Goal: Task Accomplishment & Management: Manage account settings

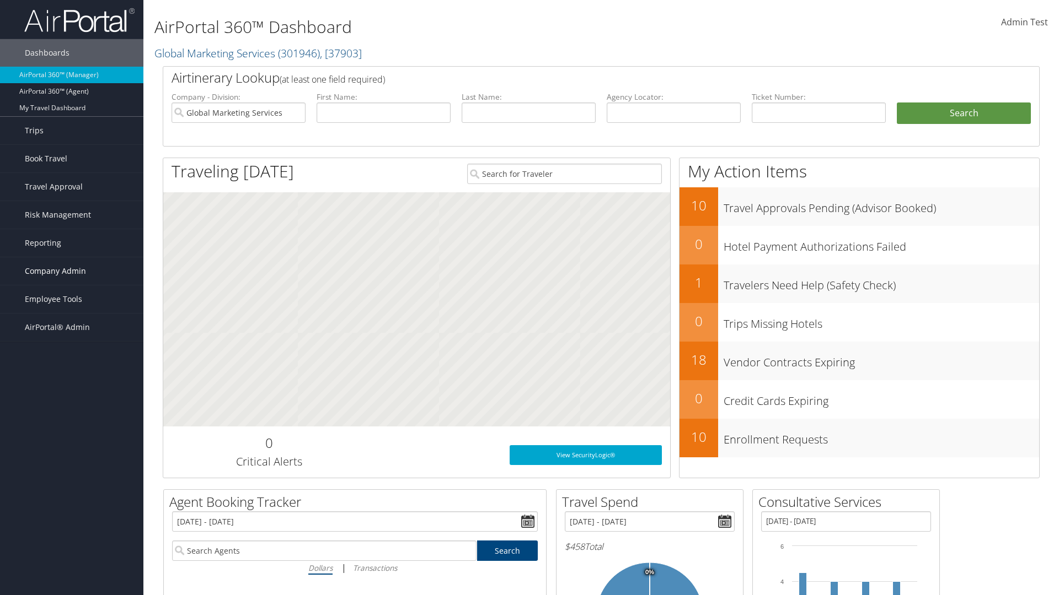
click at [72, 271] on span "Company Admin" at bounding box center [55, 271] width 61 height 28
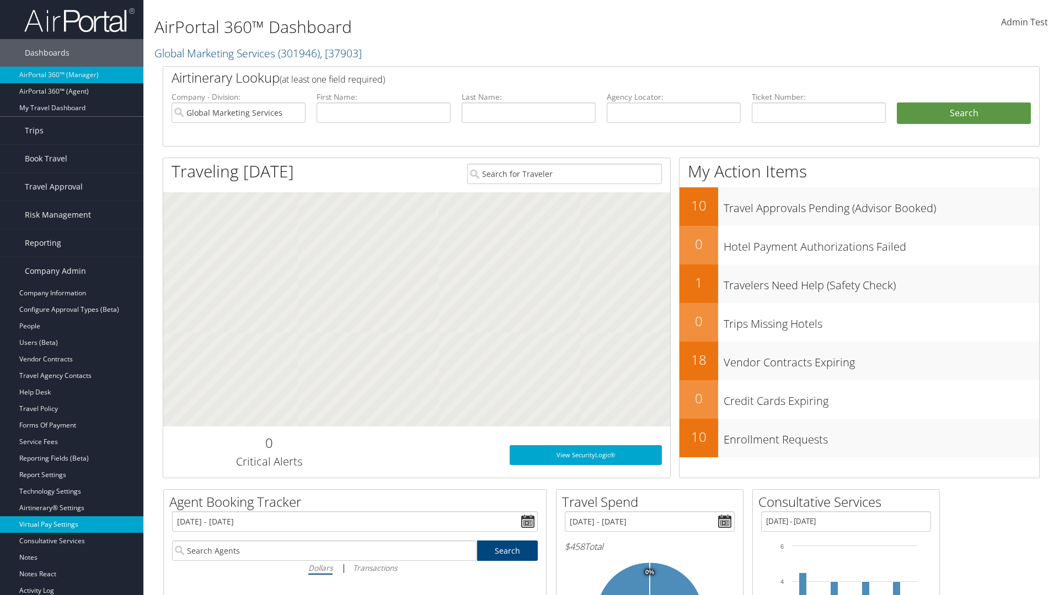
click at [72, 525] on link "Virtual Pay Settings" at bounding box center [71, 525] width 143 height 17
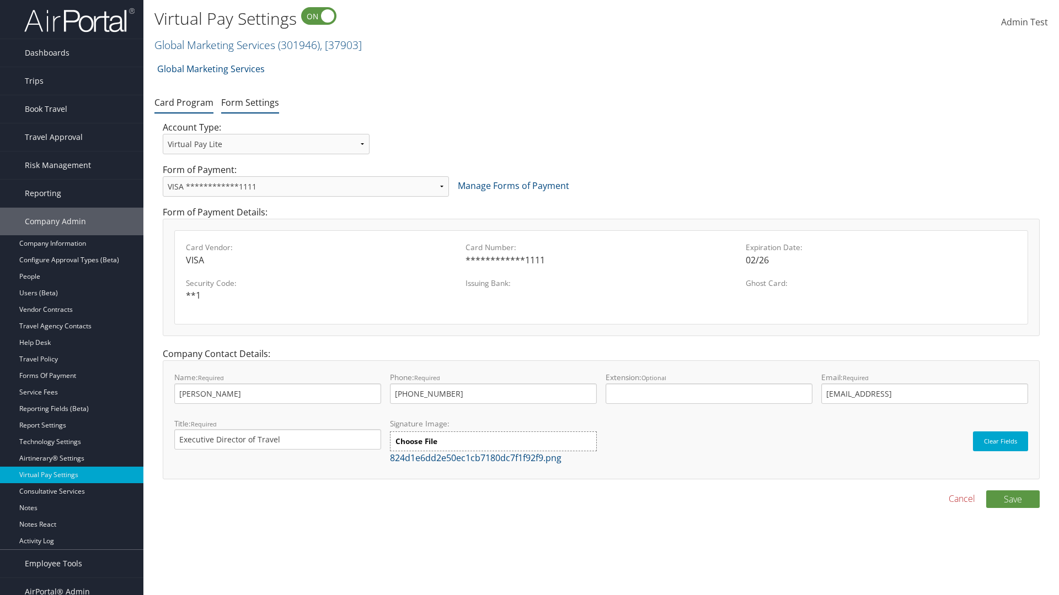
click at [250, 102] on link "Form Settings" at bounding box center [250, 102] width 58 height 12
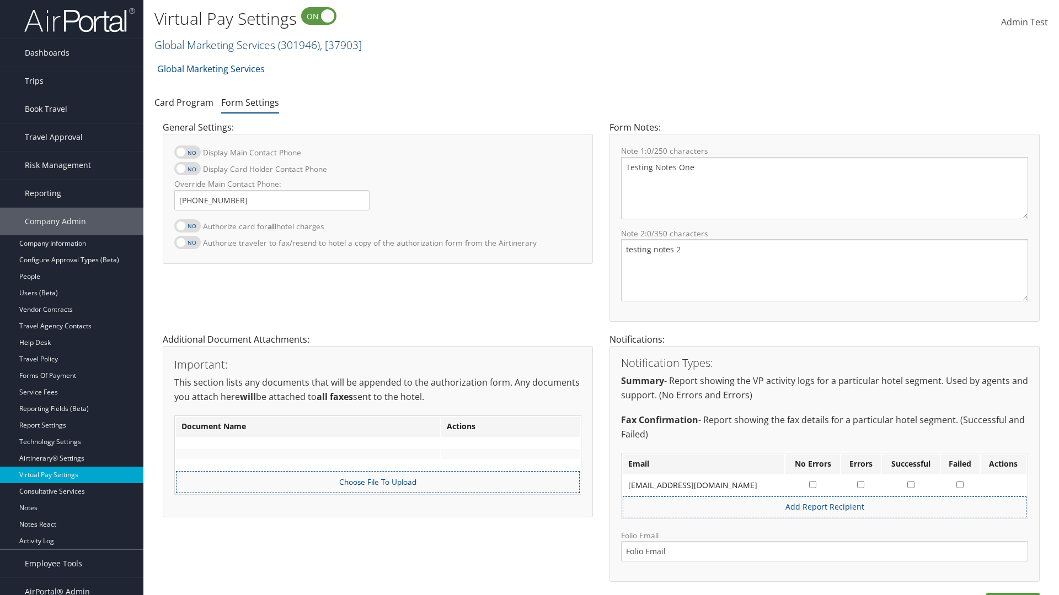
click at [213, 45] on link "Global Marketing Services ( 301946 ) , [ 37903 ]" at bounding box center [257, 44] width 207 height 15
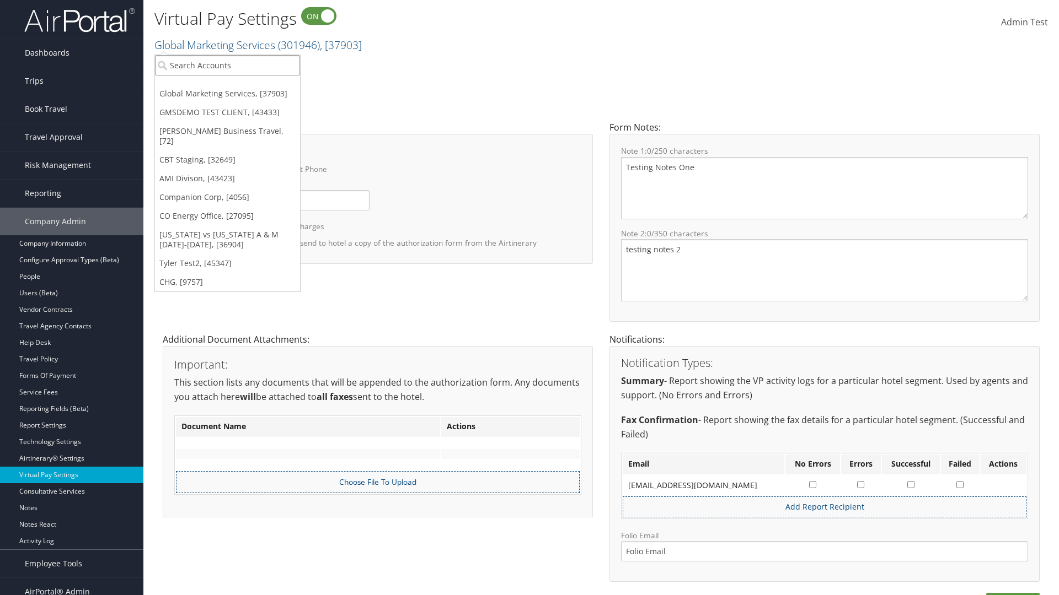
click at [227, 65] on input "search" at bounding box center [227, 65] width 145 height 20
type input "[PERSON_NAME] Business Travel"
click at [243, 85] on div "[PERSON_NAME] Business Travel (C10001), [72]" at bounding box center [243, 85] width 188 height 10
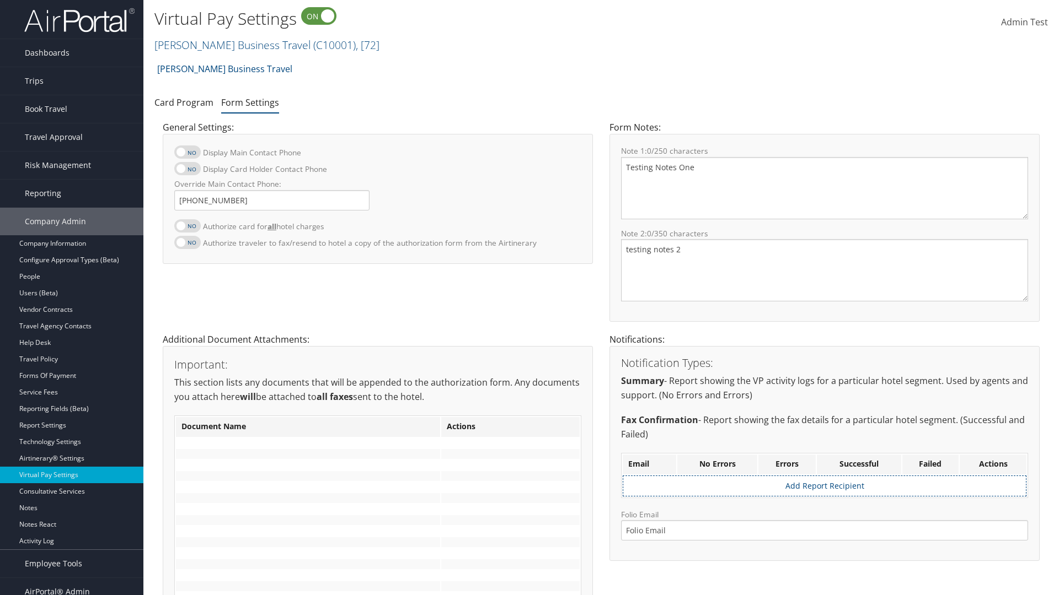
click at [187, 225] on label at bounding box center [187, 225] width 26 height 13
click at [187, 228] on input "Authorize card for all hotel charges" at bounding box center [183, 231] width 7 height 7
checkbox input "true"
click at [187, 169] on label at bounding box center [187, 168] width 26 height 13
click at [187, 171] on input "Display Card Holder Contact Phone" at bounding box center [183, 174] width 7 height 7
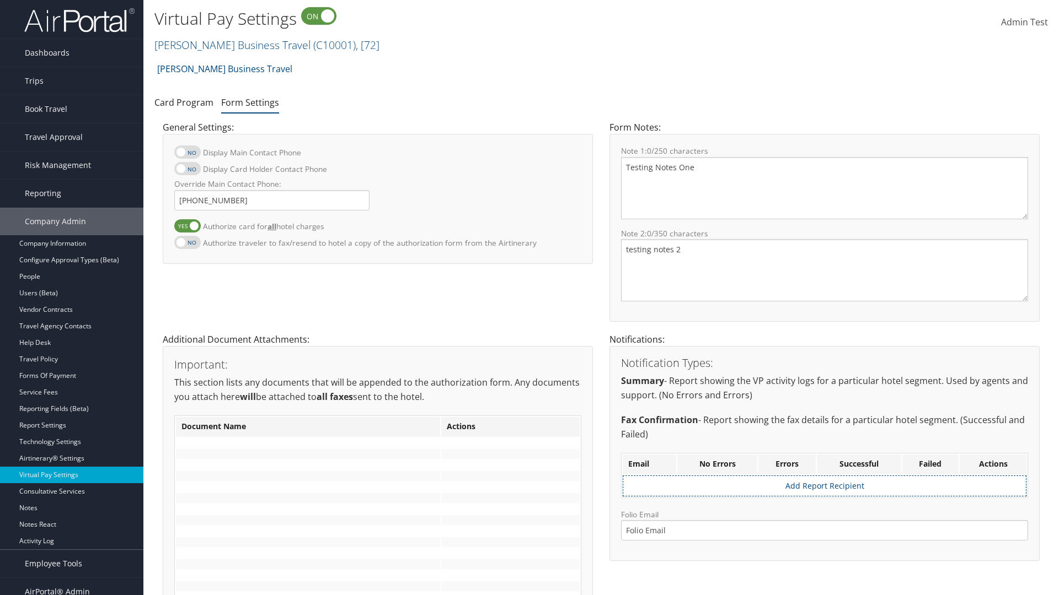
checkbox input "true"
click at [187, 152] on label at bounding box center [187, 152] width 26 height 13
click at [187, 154] on input "Display Main Contact Phone" at bounding box center [183, 157] width 7 height 7
checkbox input "true"
click at [187, 242] on label at bounding box center [187, 242] width 26 height 13
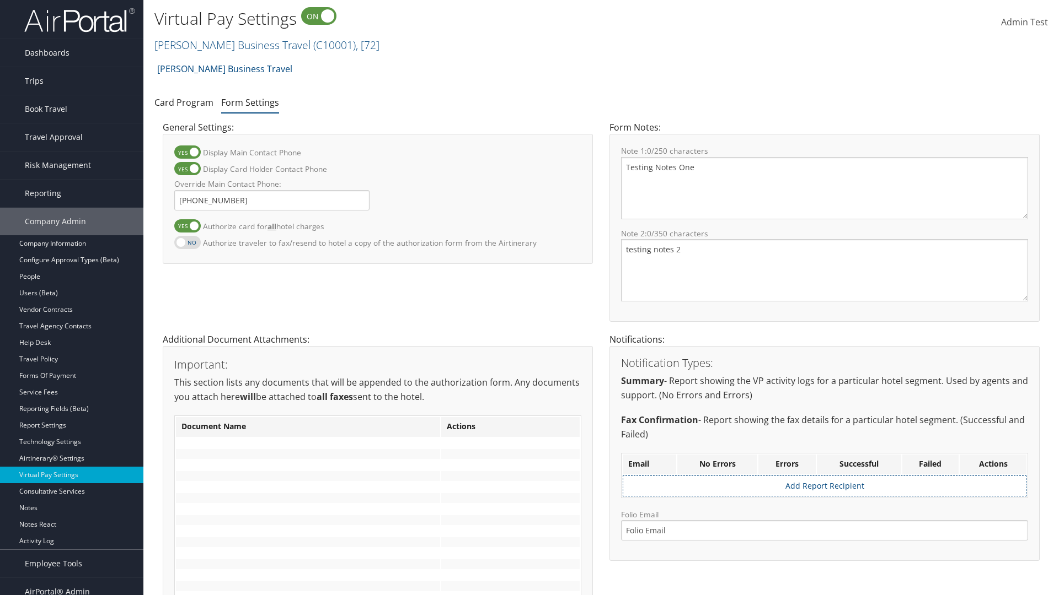
click at [187, 245] on input "Authorize traveler to fax/resend to hotel a copy of the authorization form from…" at bounding box center [183, 248] width 7 height 7
checkbox input "true"
click at [187, 225] on label at bounding box center [187, 225] width 26 height 13
click at [187, 228] on input "Authorize card for all hotel charges" at bounding box center [183, 231] width 7 height 7
checkbox input "false"
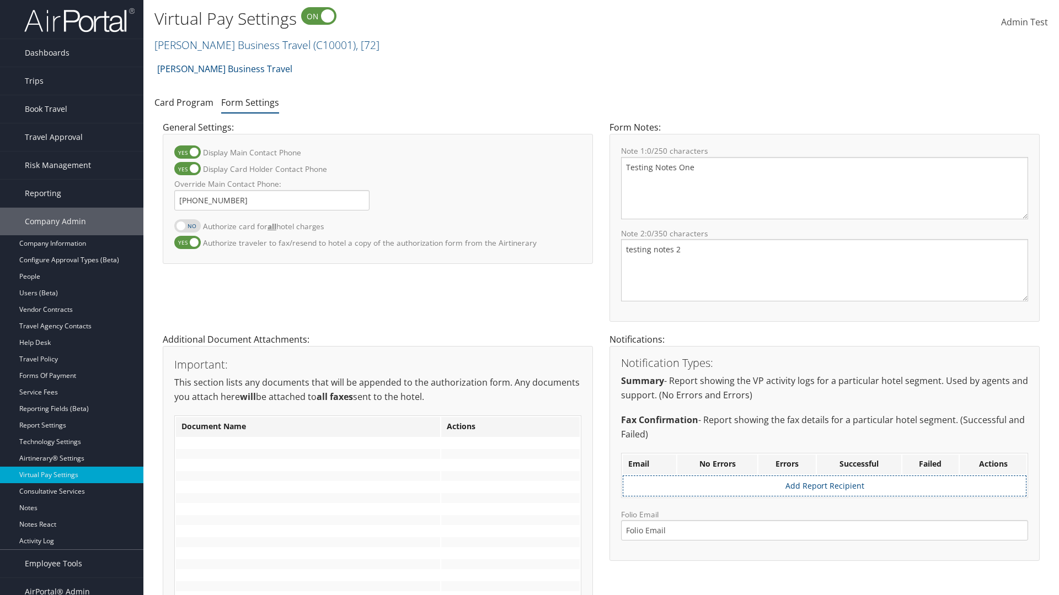
click at [187, 169] on label at bounding box center [187, 168] width 26 height 13
click at [187, 171] on input "Display Card Holder Contact Phone" at bounding box center [183, 174] width 7 height 7
checkbox input "false"
click at [187, 152] on label at bounding box center [187, 152] width 26 height 13
click at [187, 154] on input "Display Main Contact Phone" at bounding box center [183, 157] width 7 height 7
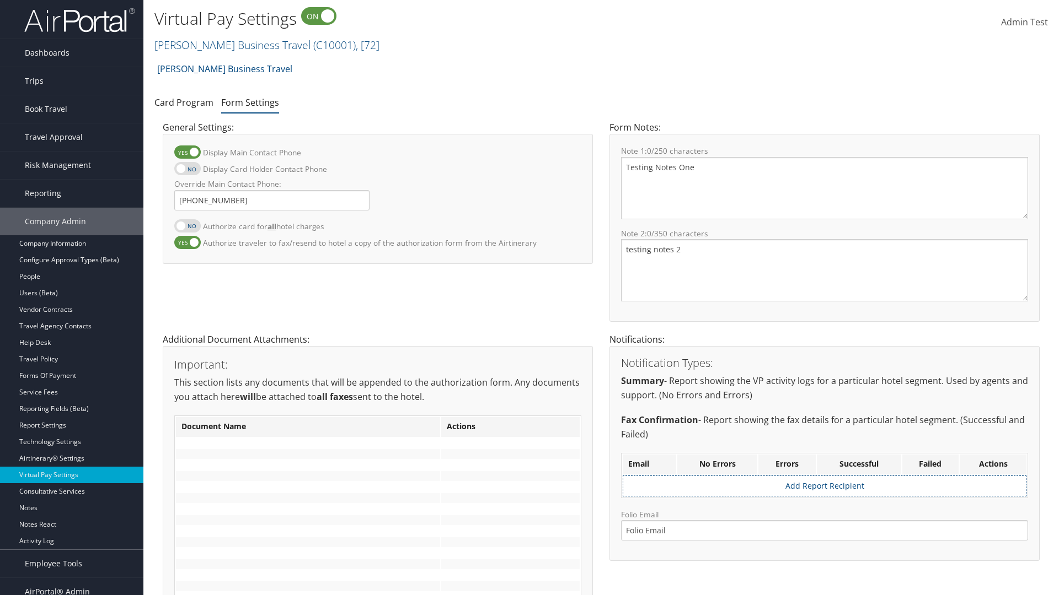
checkbox input "false"
click at [187, 242] on label at bounding box center [187, 242] width 26 height 13
click at [187, 245] on input "Authorize traveler to fax/resend to hotel a copy of the authorization form from…" at bounding box center [183, 248] width 7 height 7
checkbox input "false"
click at [272, 200] on input "Override Main Contact Phone:" at bounding box center [271, 200] width 195 height 20
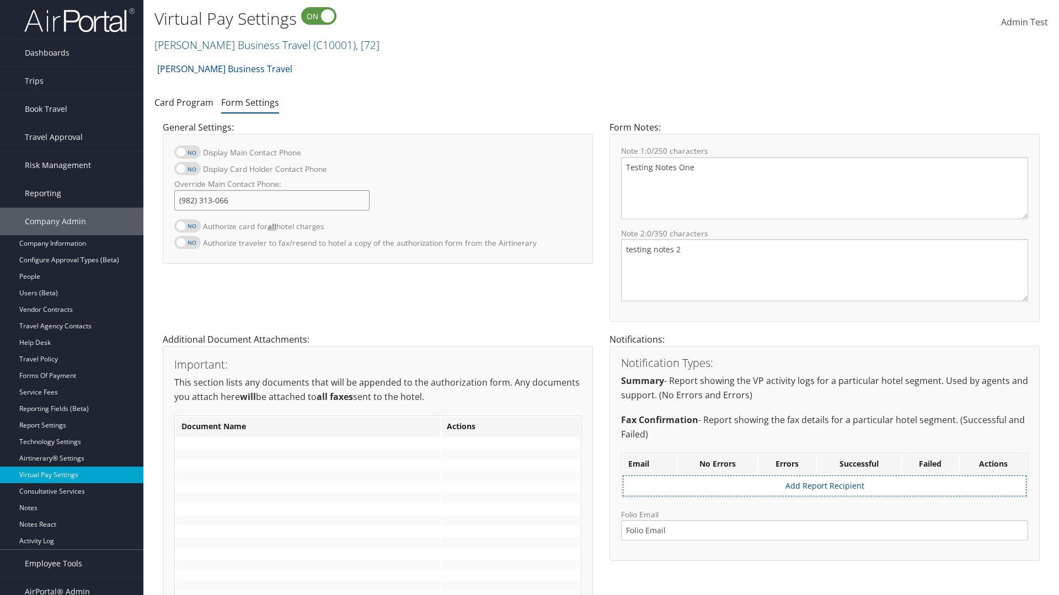
type input "[PHONE_NUMBER]"
click at [824, 188] on textarea "Testing Notes One" at bounding box center [824, 188] width 407 height 62
type textarea "Testing Notes One"
click at [824, 270] on textarea "testing notes 2" at bounding box center [824, 270] width 407 height 62
type textarea "testing notes 2"
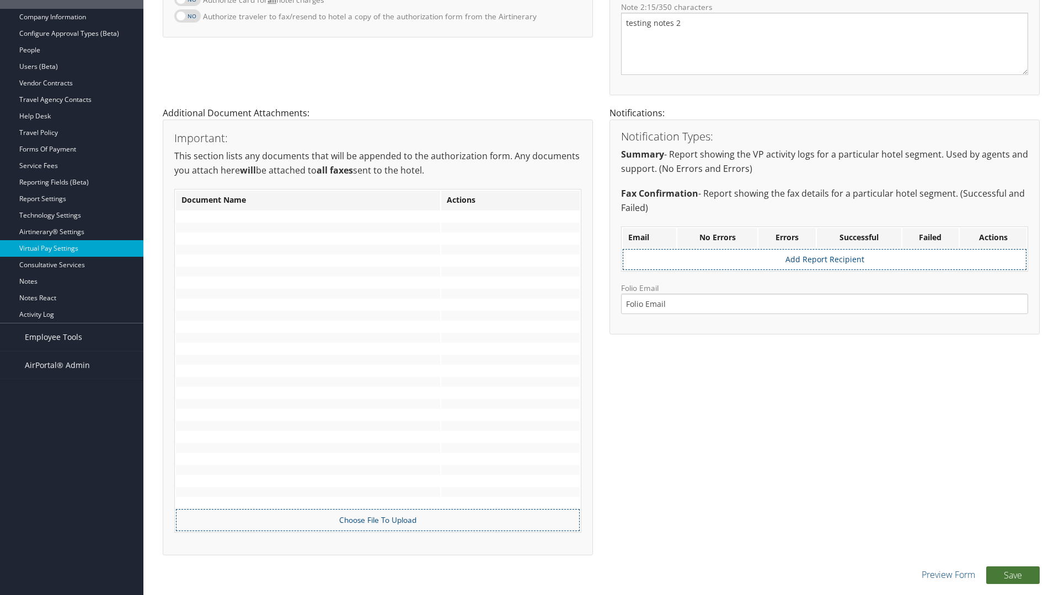
click at [1012, 575] on button "Save" at bounding box center [1012, 576] width 53 height 18
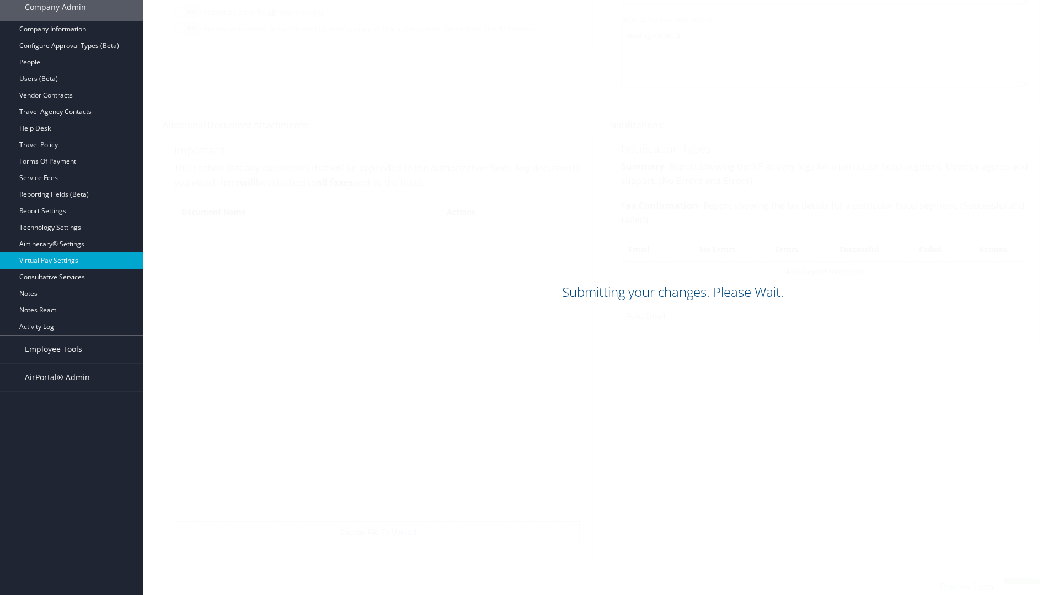
scroll to position [214, 0]
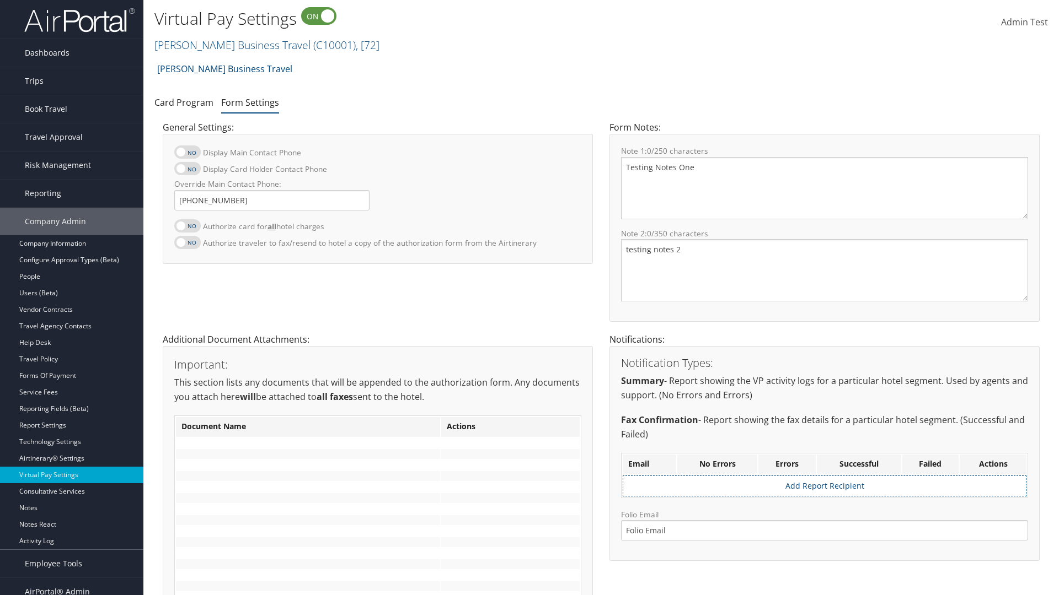
scroll to position [214, 0]
